Goal: Navigation & Orientation: Find specific page/section

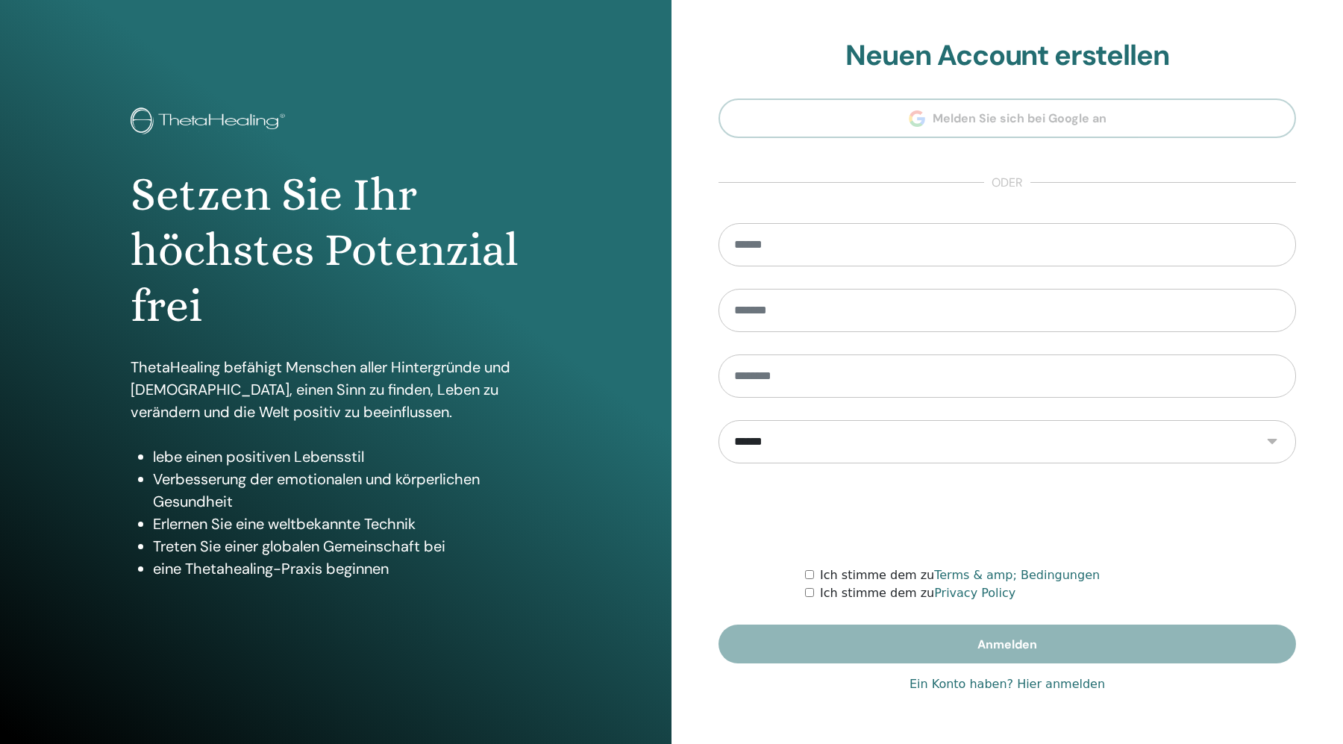
click at [953, 689] on link "Ein Konto haben? Hier anmelden" at bounding box center [1006, 684] width 195 height 18
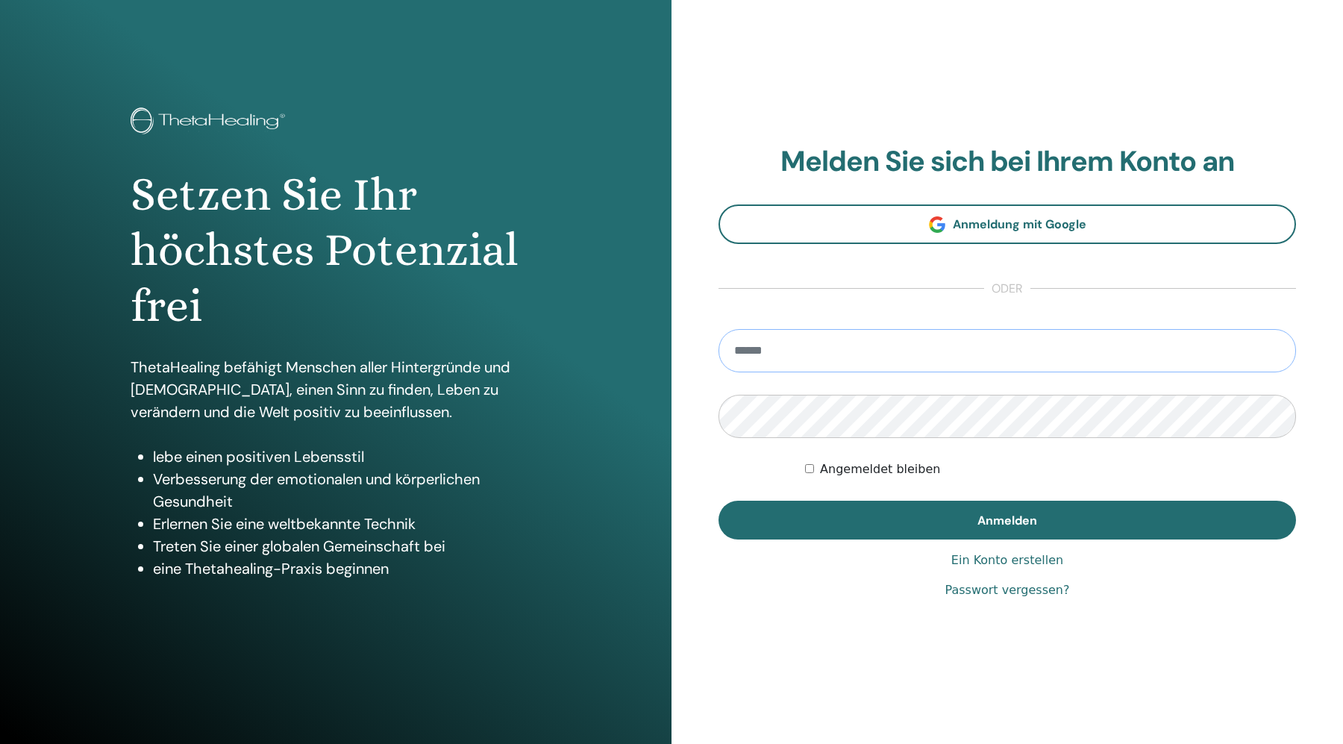
click at [781, 360] on input "email" at bounding box center [1006, 350] width 577 height 43
type input "**********"
click at [1007, 519] on button "Anmelden" at bounding box center [1006, 519] width 577 height 39
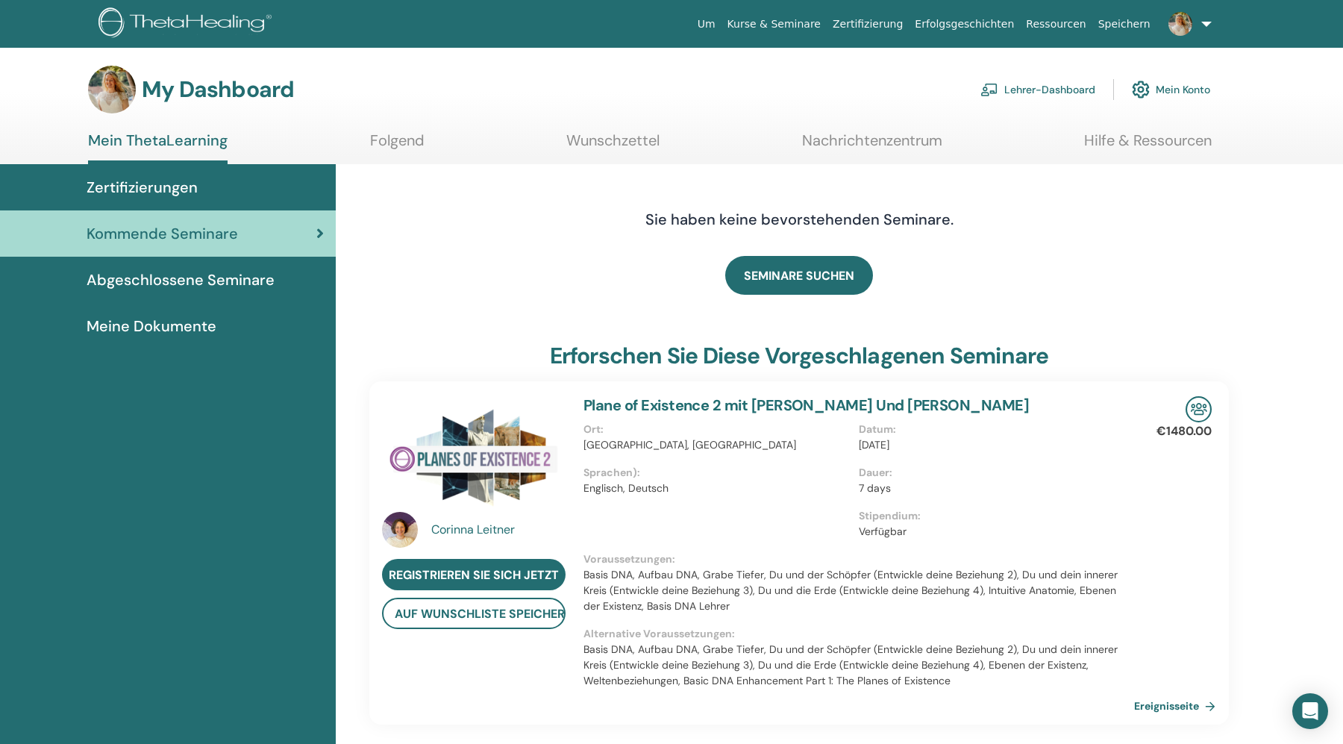
click at [1050, 92] on link "Lehrer-Dashboard" at bounding box center [1037, 89] width 115 height 33
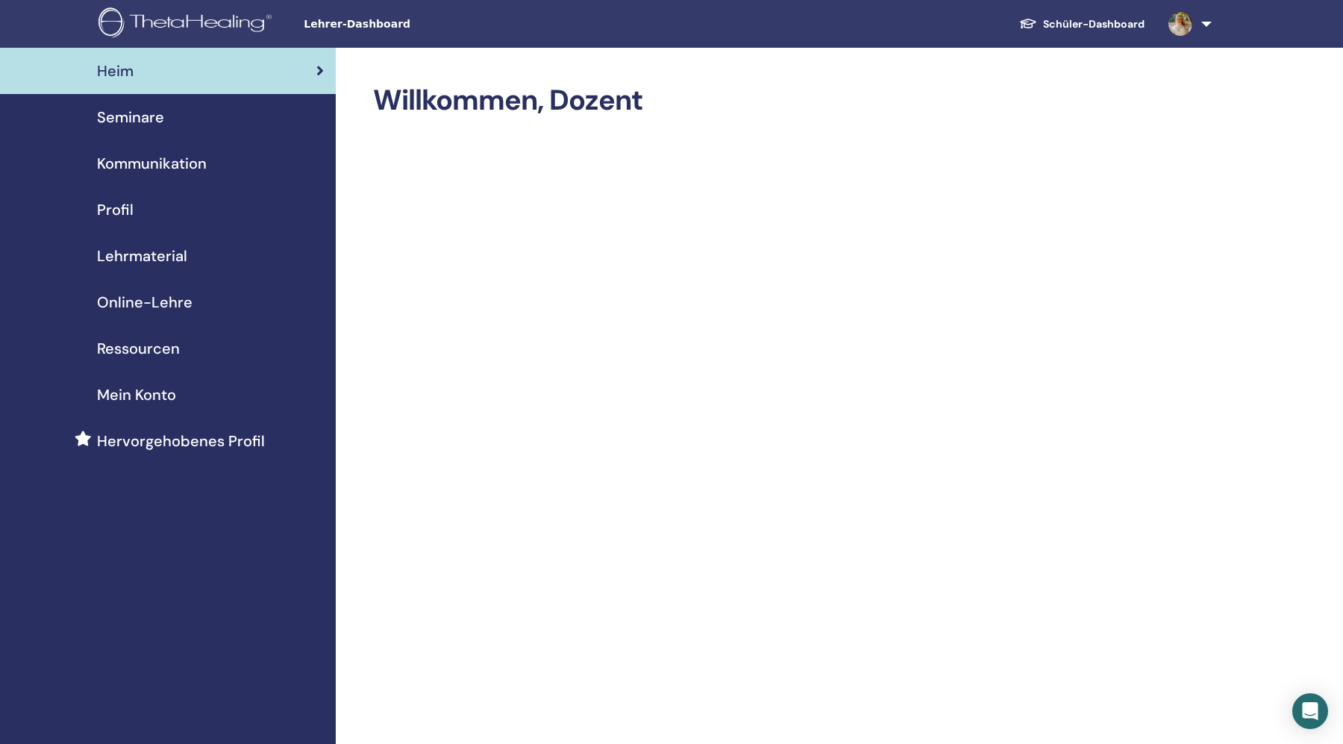
click at [135, 301] on span "Online-Lehre" at bounding box center [144, 302] width 95 height 22
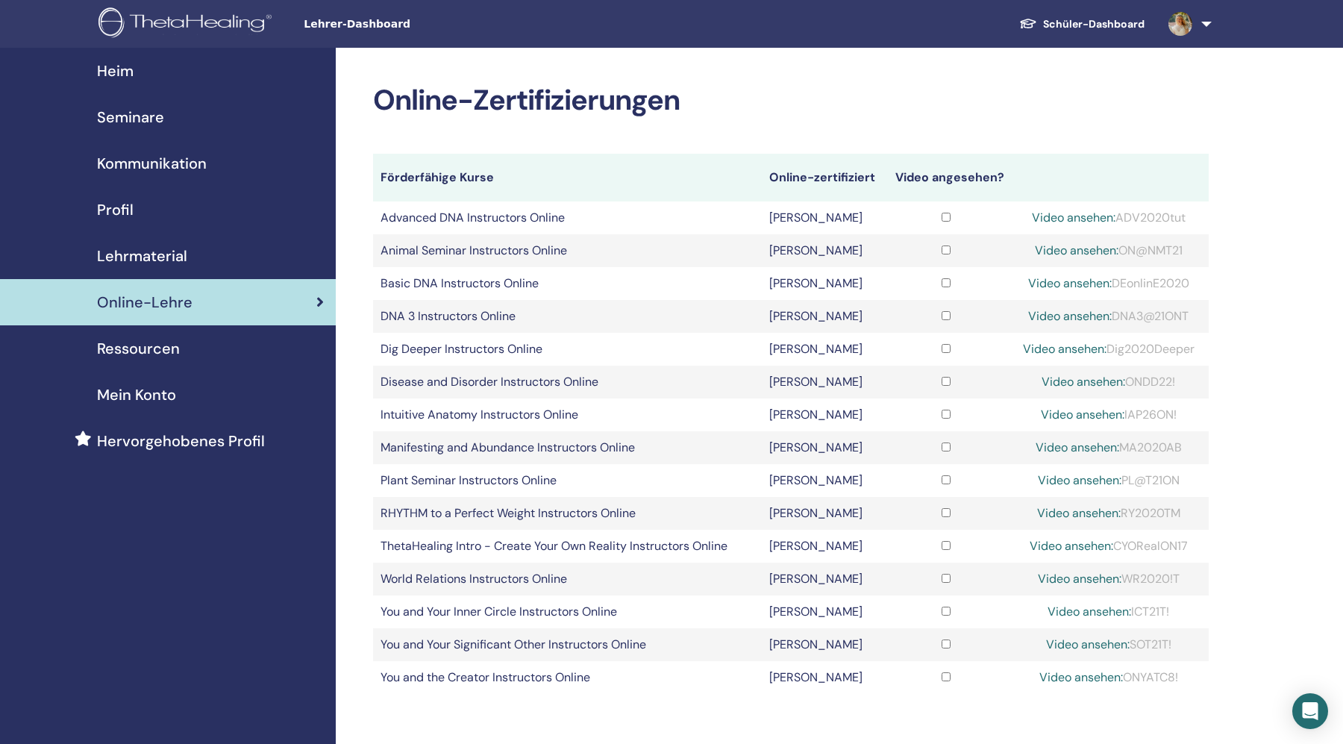
click at [148, 249] on span "Lehrmaterial" at bounding box center [142, 256] width 90 height 22
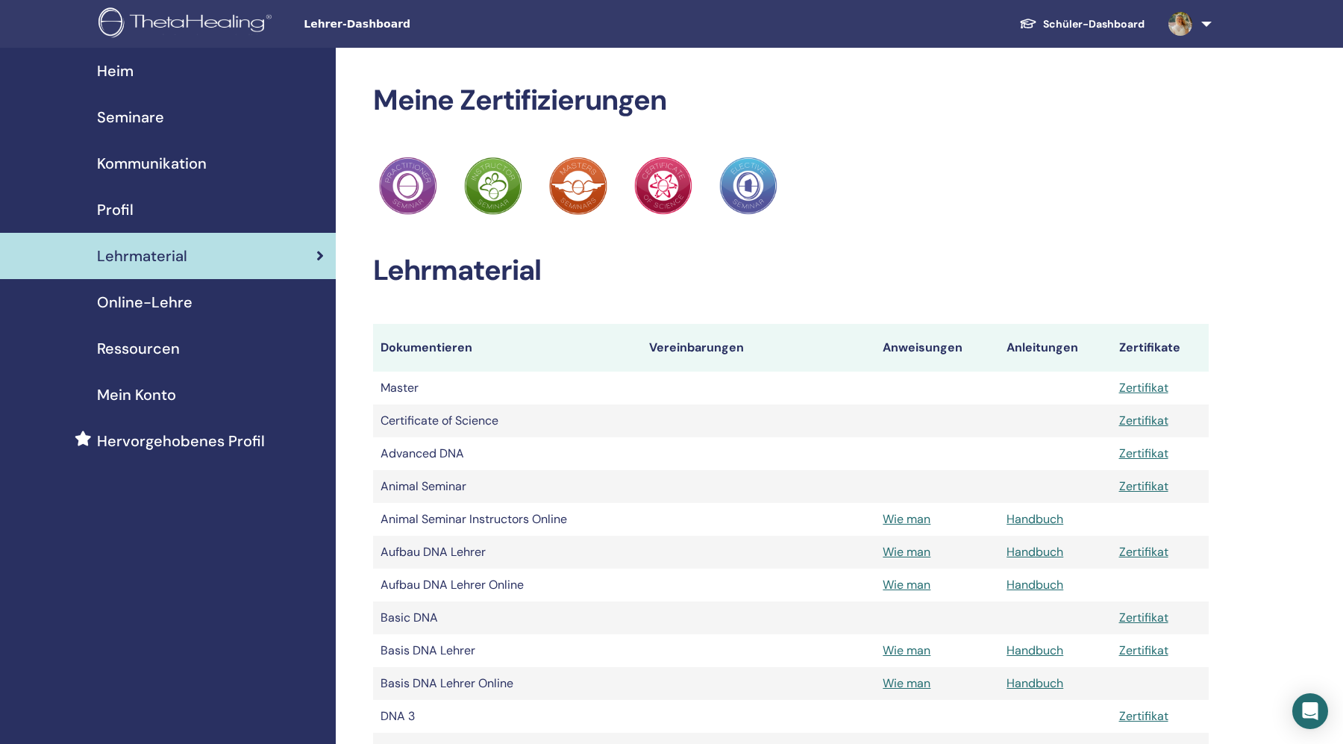
click at [118, 207] on span "Profil" at bounding box center [115, 209] width 37 height 22
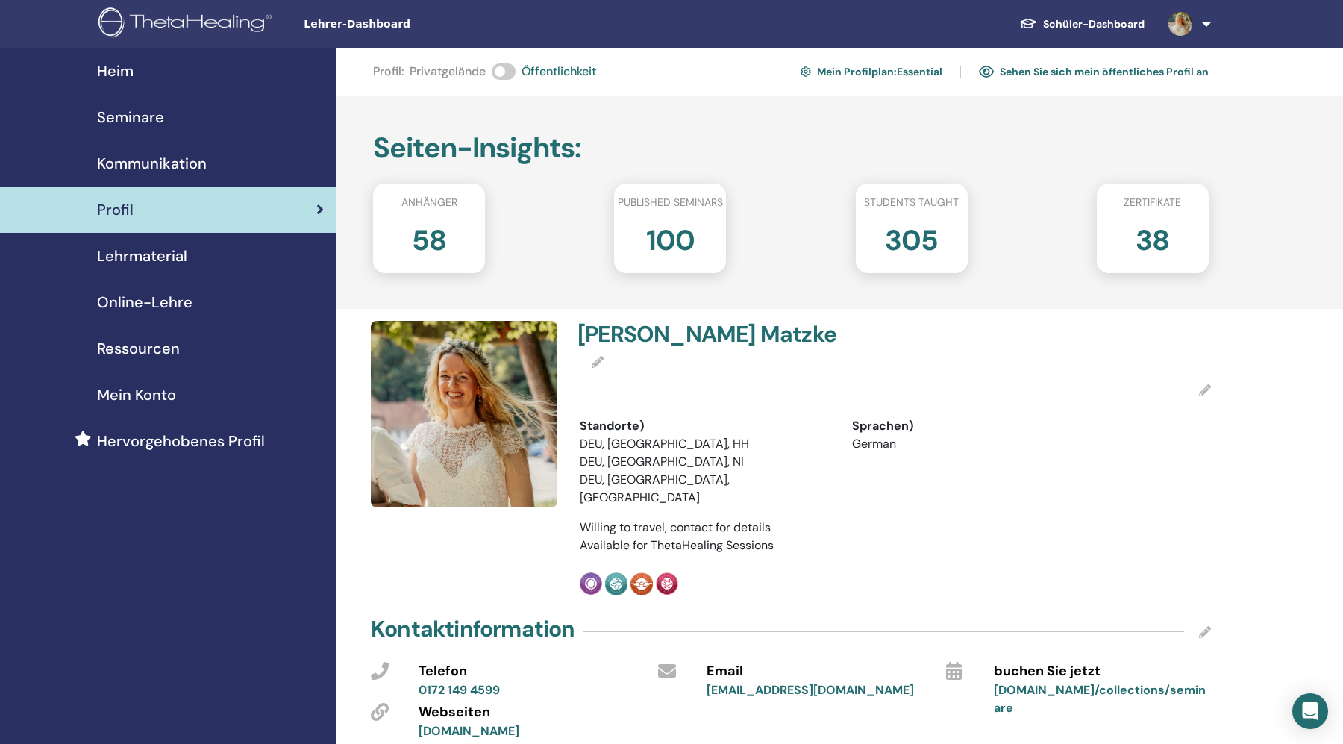
click at [130, 173] on span "Kommunikation" at bounding box center [152, 163] width 110 height 22
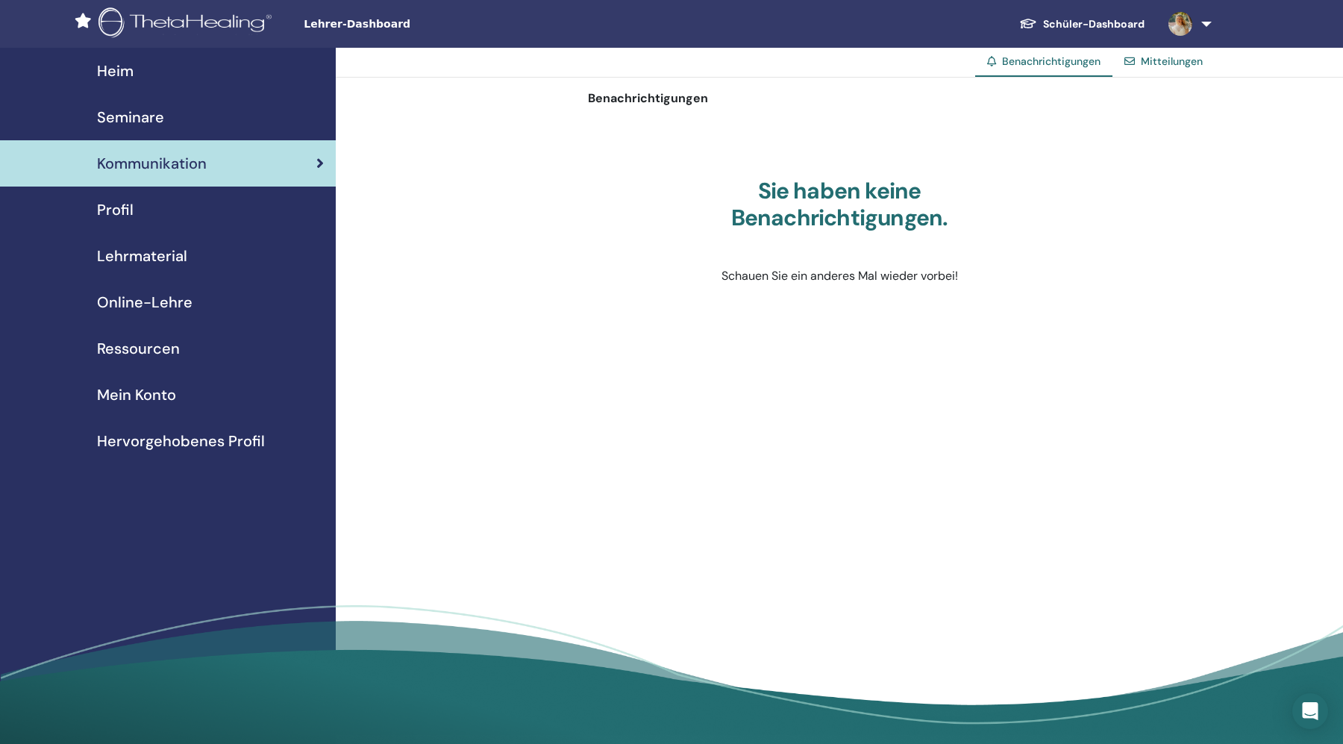
click at [139, 122] on span "Seminare" at bounding box center [130, 117] width 67 height 22
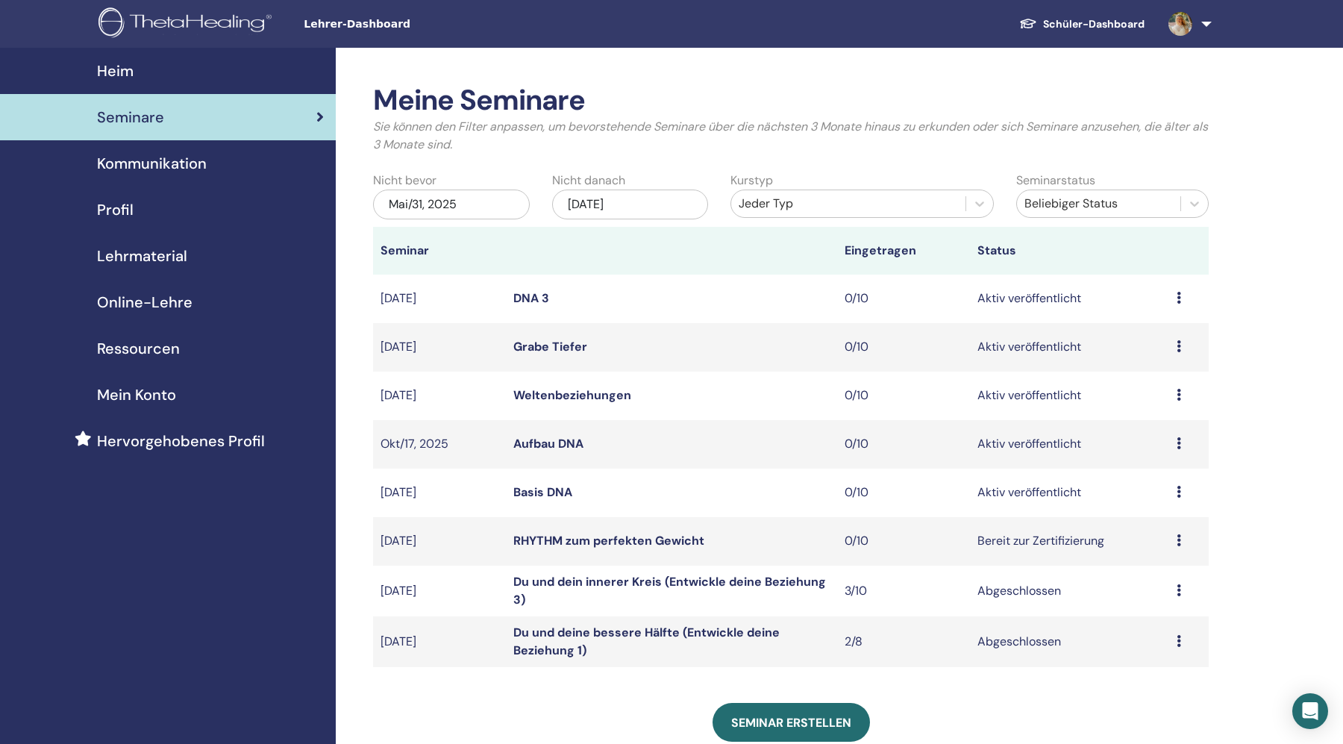
click at [134, 73] on div "Heim" at bounding box center [168, 71] width 312 height 22
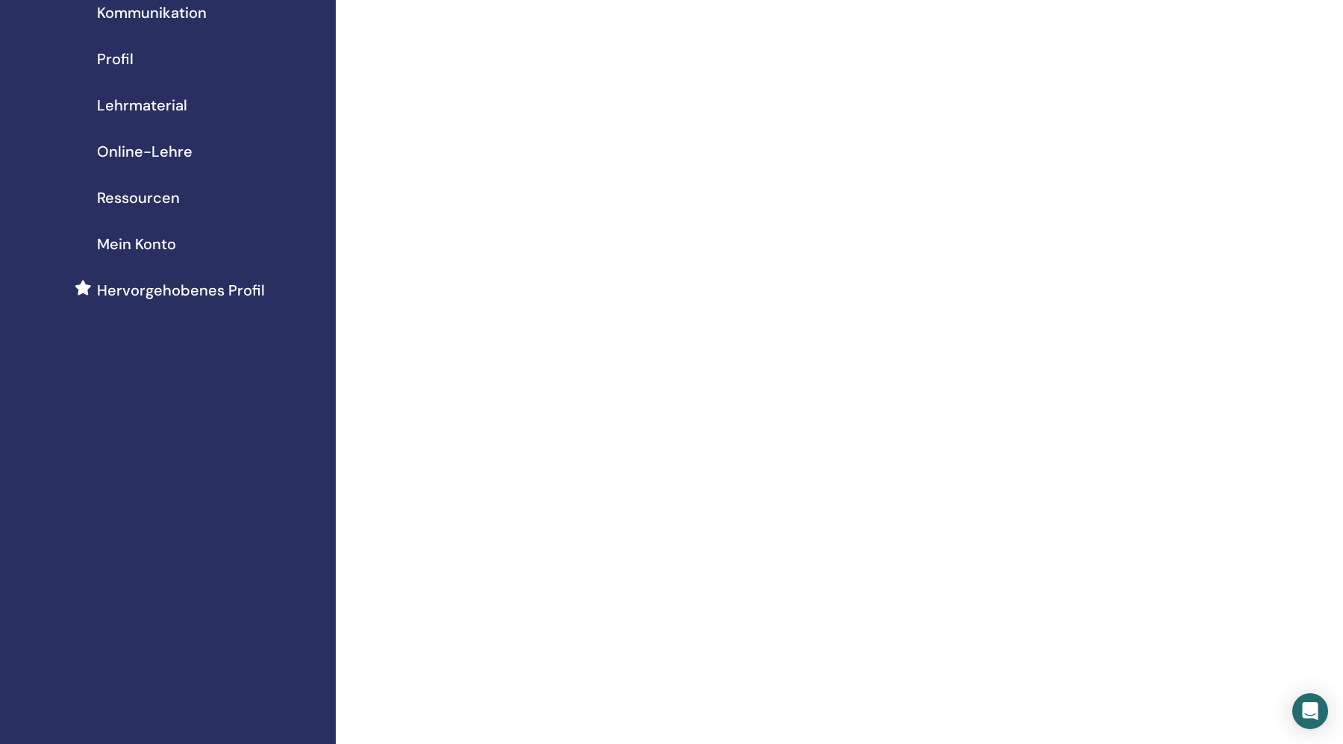
scroll to position [150, 0]
